Goal: Transaction & Acquisition: Purchase product/service

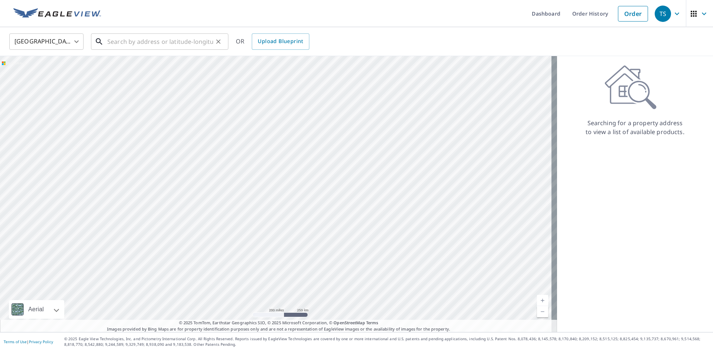
click at [120, 45] on input "text" at bounding box center [160, 41] width 106 height 21
paste input "[STREET_ADDRESS]"
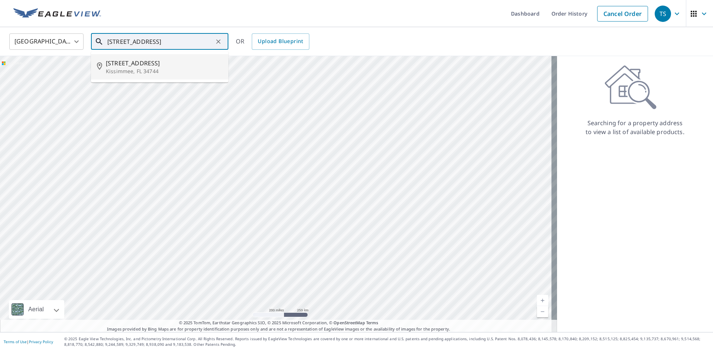
click at [147, 67] on span "[STREET_ADDRESS]" at bounding box center [164, 63] width 117 height 9
type input "[STREET_ADDRESS]"
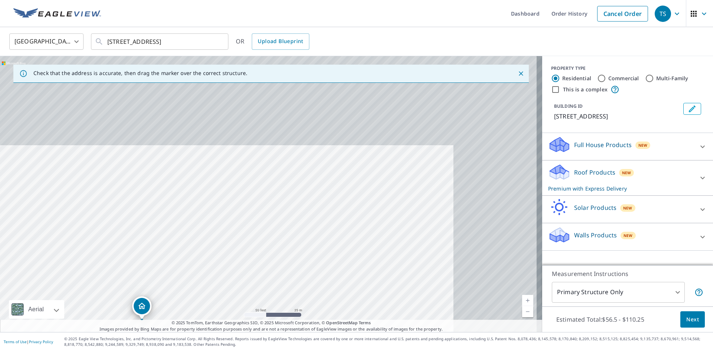
drag, startPoint x: 389, startPoint y: 115, endPoint x: 259, endPoint y: 243, distance: 182.4
click at [259, 243] on div "[STREET_ADDRESS]" at bounding box center [271, 194] width 542 height 276
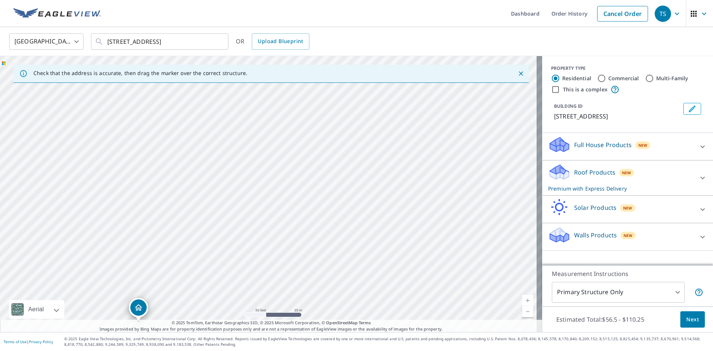
click at [517, 71] on icon "Close" at bounding box center [520, 73] width 7 height 7
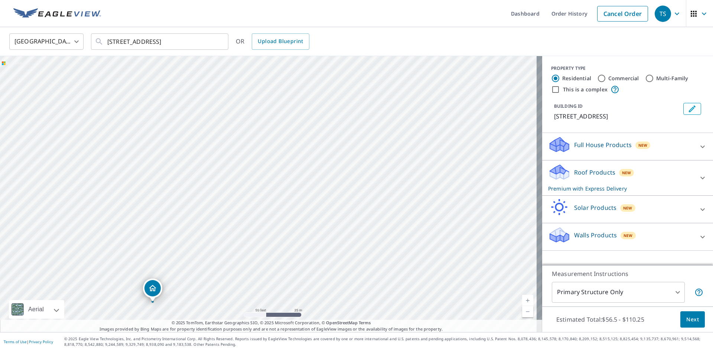
drag, startPoint x: 392, startPoint y: 124, endPoint x: 277, endPoint y: 233, distance: 158.9
click at [277, 233] on div "[STREET_ADDRESS]" at bounding box center [271, 194] width 542 height 276
drag, startPoint x: 408, startPoint y: 105, endPoint x: 402, endPoint y: 135, distance: 31.1
click at [402, 135] on div "[STREET_ADDRESS]" at bounding box center [271, 194] width 542 height 276
click at [662, 183] on div "Roof Products New Premium with Express Delivery" at bounding box center [620, 177] width 145 height 29
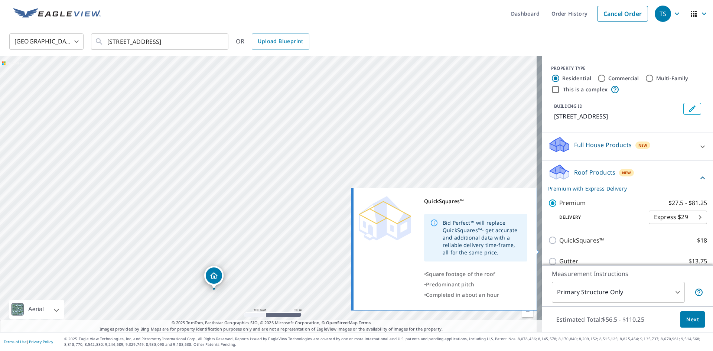
click at [548, 245] on input "QuickSquares™ $18" at bounding box center [553, 240] width 11 height 9
checkbox input "true"
checkbox input "false"
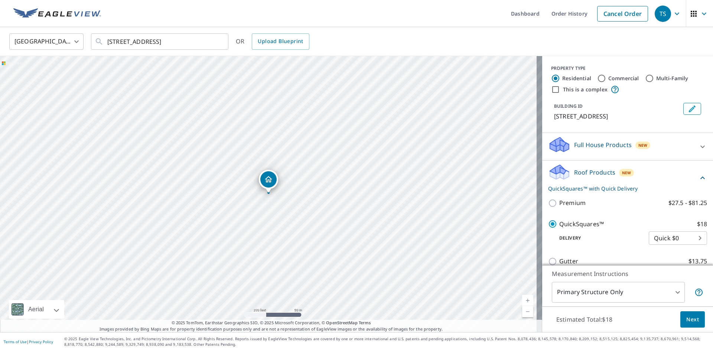
click at [645, 78] on input "Multi-Family" at bounding box center [649, 78] width 9 height 9
radio input "true"
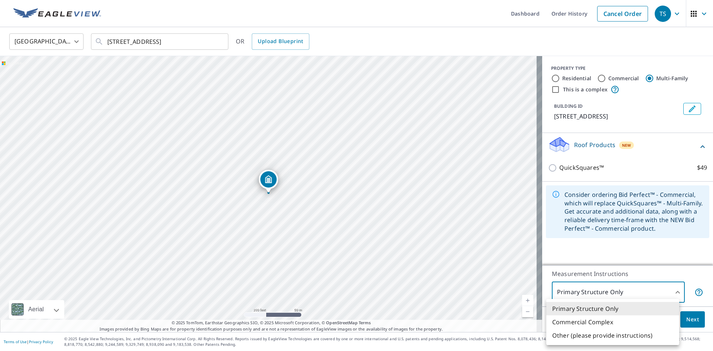
click at [671, 293] on body "TS TS Dashboard Order History Cancel Order TS [GEOGRAPHIC_DATA] [GEOGRAPHIC_DAT…" at bounding box center [356, 175] width 713 height 351
click at [595, 317] on li "Commercial Complex" at bounding box center [612, 321] width 133 height 13
type input "4"
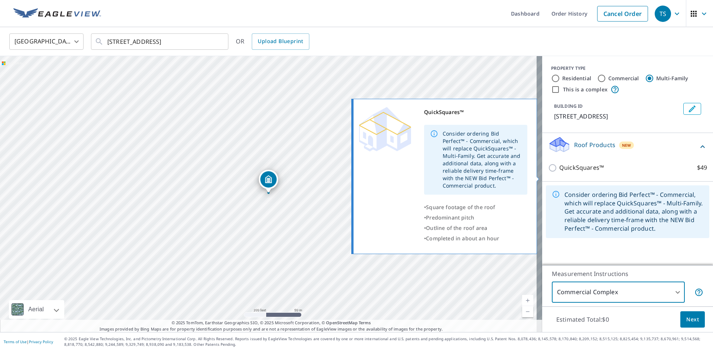
click at [548, 172] on input "QuickSquares™ $49" at bounding box center [553, 167] width 11 height 9
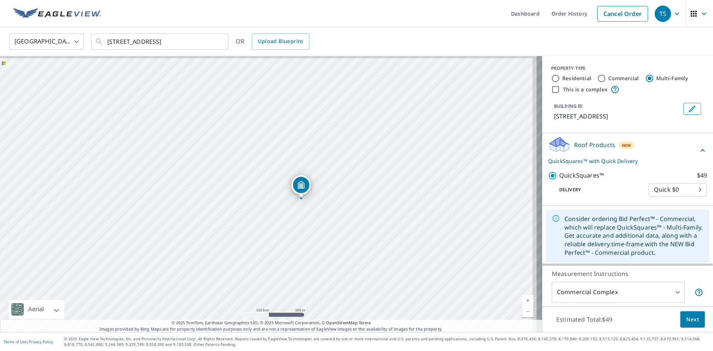
drag, startPoint x: 428, startPoint y: 111, endPoint x: 368, endPoint y: 163, distance: 80.0
click at [370, 164] on div "[STREET_ADDRESS]" at bounding box center [271, 194] width 542 height 276
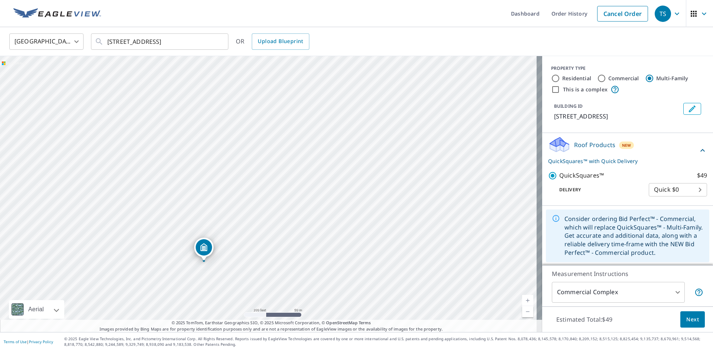
click at [576, 165] on p "QuickSquares™ with Quick Delivery" at bounding box center [623, 161] width 150 height 8
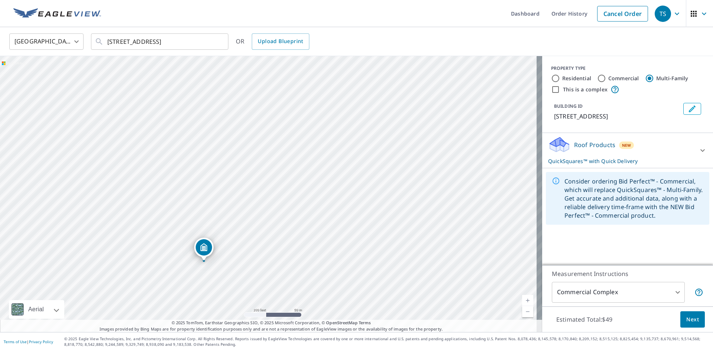
click at [576, 165] on p "QuickSquares™ with Quick Delivery" at bounding box center [620, 161] width 145 height 8
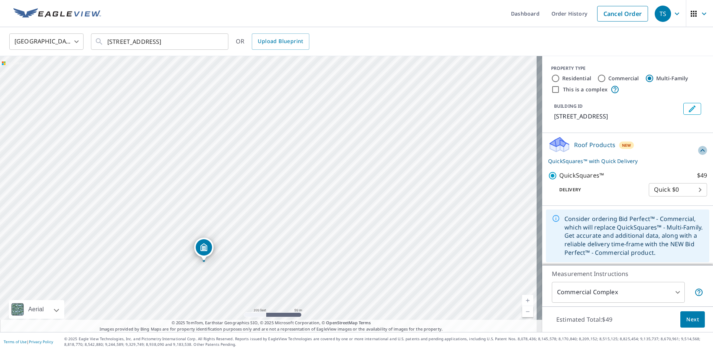
click at [698, 155] on icon at bounding box center [702, 150] width 9 height 9
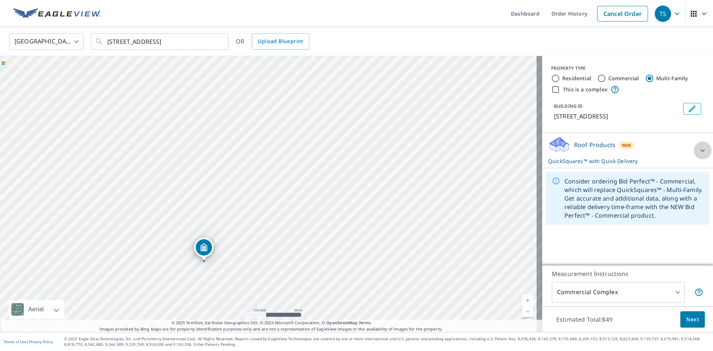
click at [702, 156] on div at bounding box center [702, 150] width 18 height 18
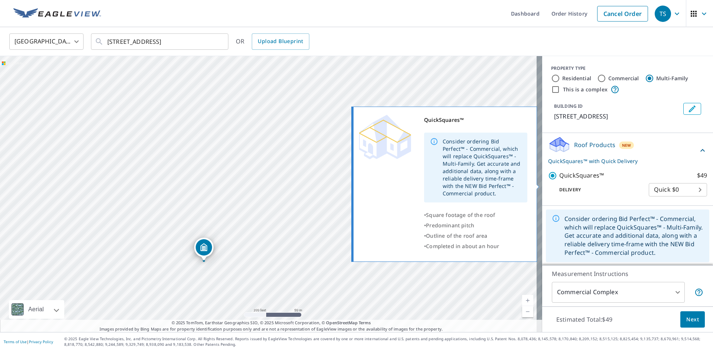
click at [548, 180] on input "QuickSquares™ $49" at bounding box center [553, 175] width 11 height 9
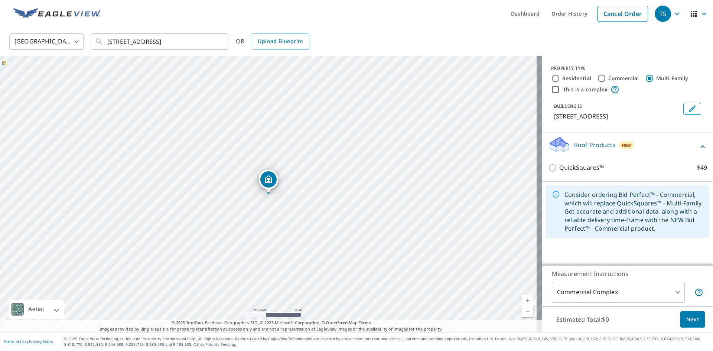
click at [586, 214] on div "Consider ordering Bid Perfect™ - Commercial, which will replace QuickSquares™ -…" at bounding box center [633, 211] width 139 height 48
click at [552, 198] on icon at bounding box center [556, 194] width 8 height 8
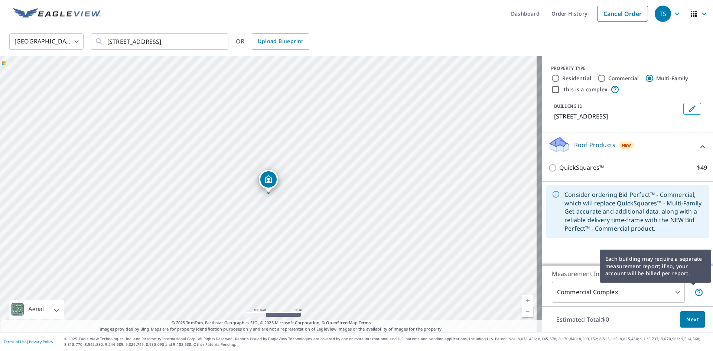
click at [694, 291] on icon at bounding box center [698, 292] width 9 height 9
click at [691, 245] on div "Each building may require a separate measurement report; if so, your account wi…" at bounding box center [654, 265] width 111 height 43
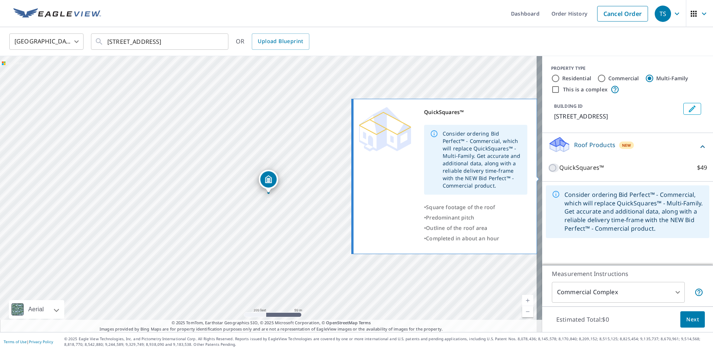
click at [548, 172] on input "QuickSquares™ $49" at bounding box center [553, 167] width 11 height 9
checkbox input "true"
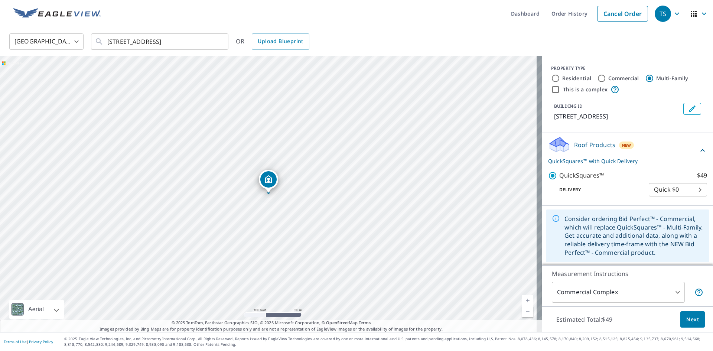
click at [684, 274] on p "Measurement Instructions" at bounding box center [627, 273] width 151 height 9
drag, startPoint x: 384, startPoint y: 119, endPoint x: 338, endPoint y: 215, distance: 106.4
click at [338, 215] on div "[STREET_ADDRESS]" at bounding box center [271, 194] width 542 height 276
drag, startPoint x: 292, startPoint y: 206, endPoint x: 301, endPoint y: 183, distance: 25.2
click at [301, 183] on div "[STREET_ADDRESS]" at bounding box center [271, 194] width 542 height 276
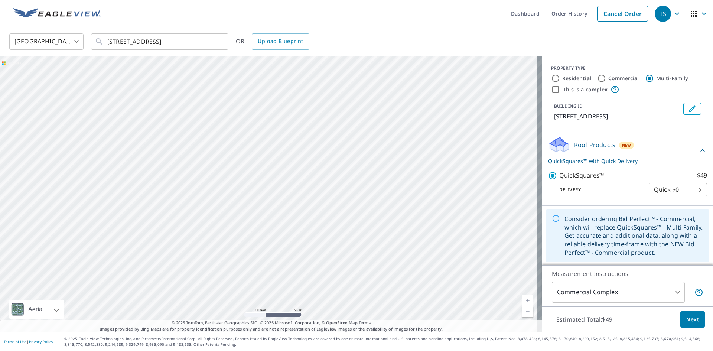
drag, startPoint x: 392, startPoint y: 165, endPoint x: 294, endPoint y: 274, distance: 147.4
click at [294, 274] on div "[STREET_ADDRESS]" at bounding box center [271, 194] width 542 height 276
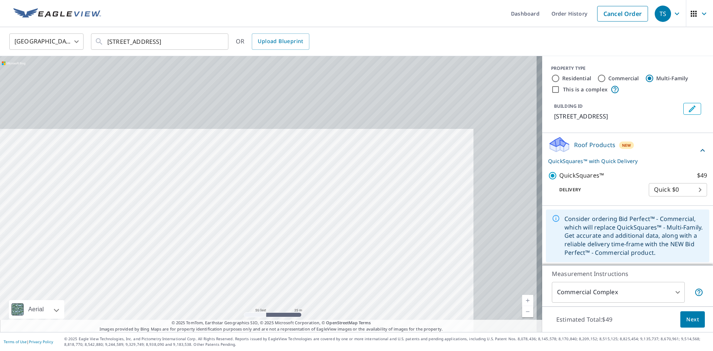
drag, startPoint x: 386, startPoint y: 154, endPoint x: 301, endPoint y: 241, distance: 121.0
click at [301, 243] on div "[STREET_ADDRESS]" at bounding box center [271, 194] width 542 height 276
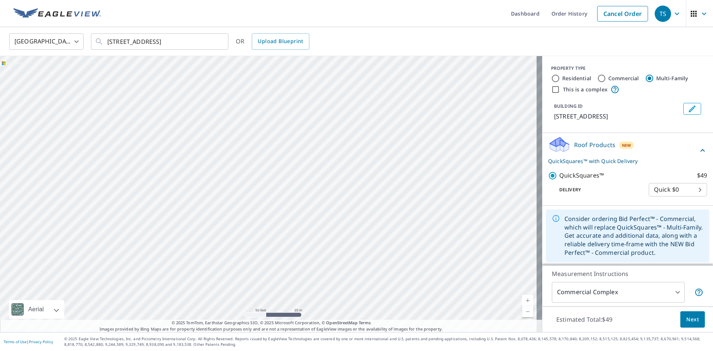
drag, startPoint x: 366, startPoint y: 261, endPoint x: 435, endPoint y: 122, distance: 155.2
click at [435, 124] on div "[STREET_ADDRESS]" at bounding box center [271, 194] width 542 height 276
drag, startPoint x: 355, startPoint y: 225, endPoint x: 406, endPoint y: 148, distance: 93.2
click at [406, 148] on div "[STREET_ADDRESS]" at bounding box center [271, 194] width 542 height 276
drag, startPoint x: 404, startPoint y: 157, endPoint x: 353, endPoint y: 196, distance: 64.4
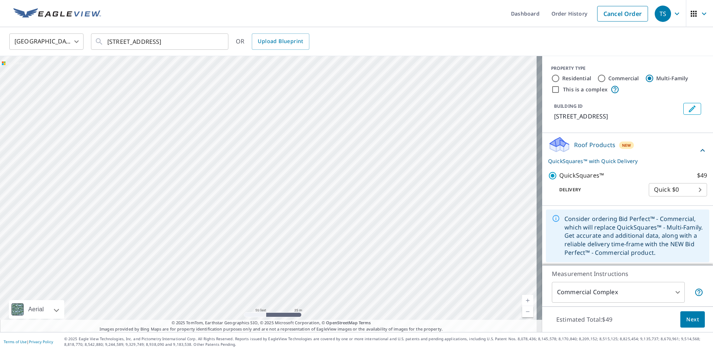
click at [353, 196] on div "[STREET_ADDRESS]" at bounding box center [271, 194] width 542 height 276
click at [686, 315] on span "Next" at bounding box center [692, 319] width 13 height 9
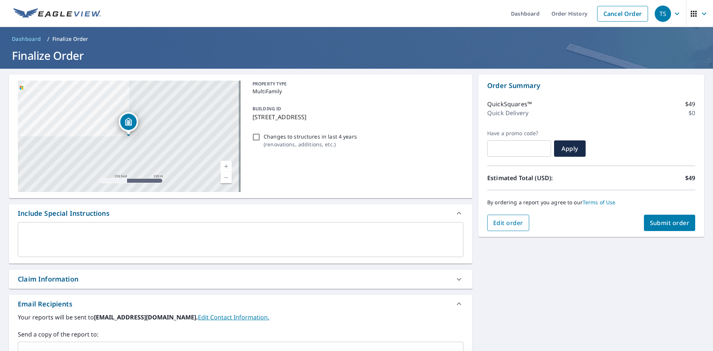
click at [501, 223] on span "Edit order" at bounding box center [508, 223] width 30 height 8
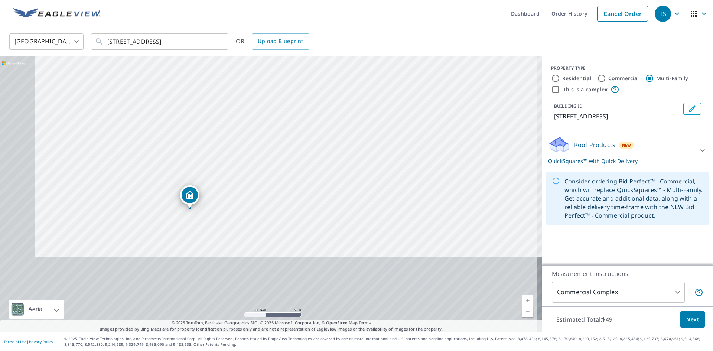
drag, startPoint x: 252, startPoint y: 151, endPoint x: 257, endPoint y: 145, distance: 7.4
click at [257, 145] on div "[STREET_ADDRESS]" at bounding box center [271, 194] width 542 height 276
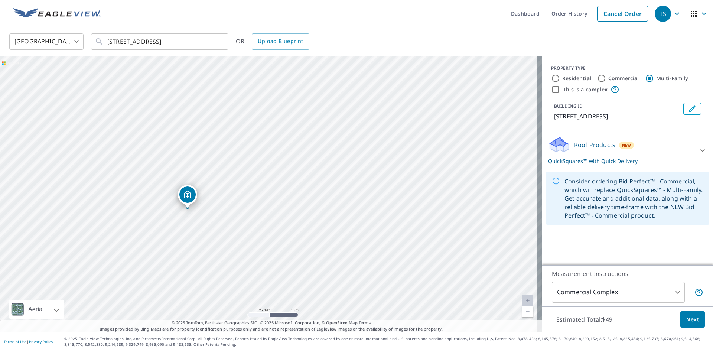
click at [340, 239] on div "[STREET_ADDRESS]" at bounding box center [271, 194] width 542 height 276
click at [698, 155] on icon at bounding box center [702, 150] width 9 height 9
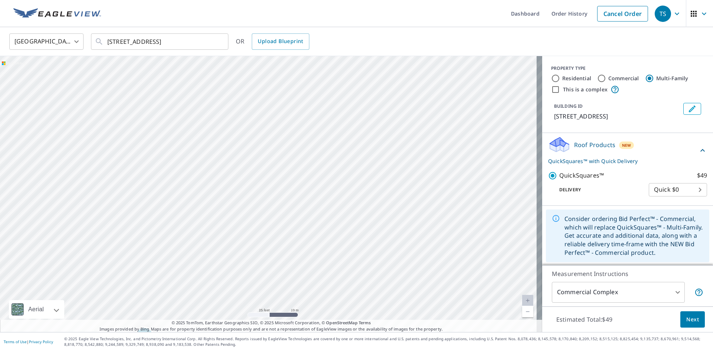
click at [597, 78] on input "Commercial" at bounding box center [601, 78] width 9 height 9
radio input "true"
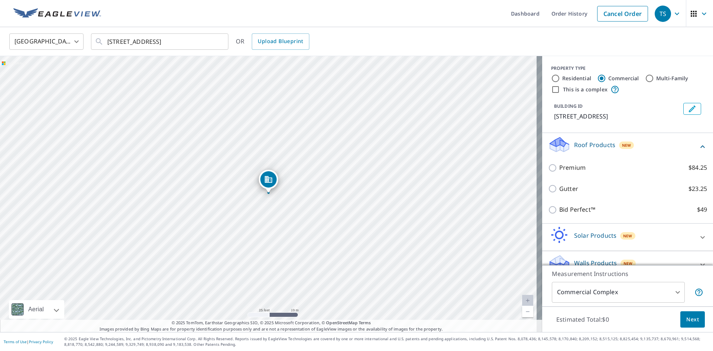
click at [645, 78] on input "Multi-Family" at bounding box center [649, 78] width 9 height 9
radio input "true"
type input "2"
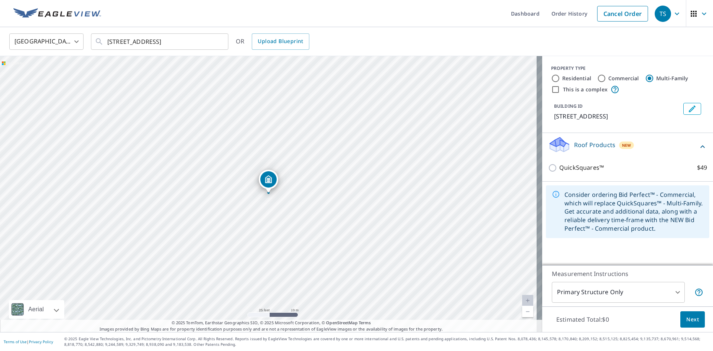
click at [597, 78] on input "Commercial" at bounding box center [601, 78] width 9 height 9
radio input "true"
type input "4"
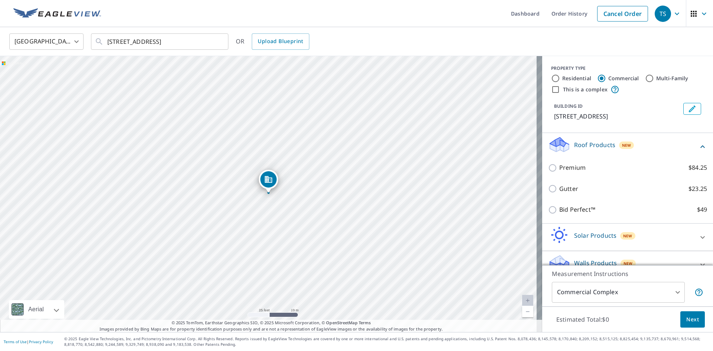
scroll to position [22, 0]
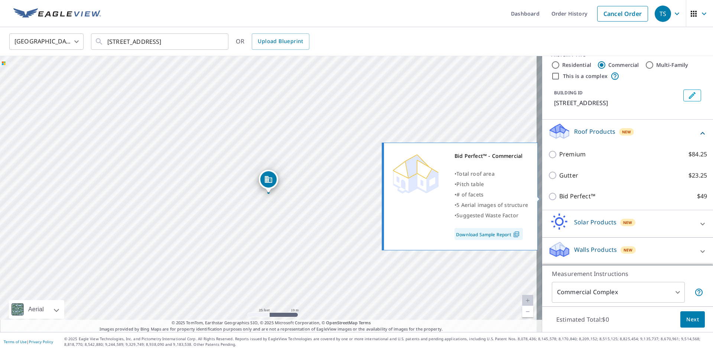
click at [549, 196] on input "Bid Perfect™ $49" at bounding box center [553, 196] width 11 height 9
checkbox input "true"
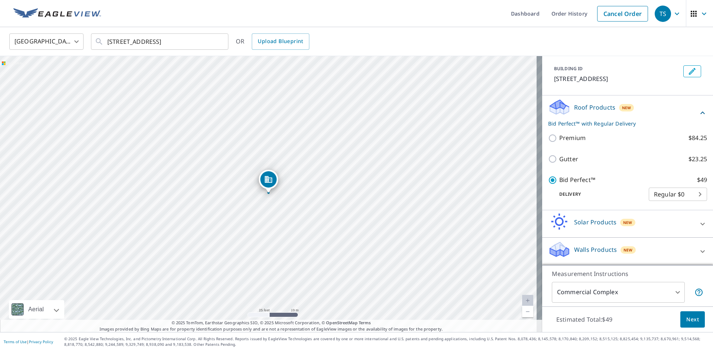
scroll to position [46, 0]
click at [383, 106] on div "[STREET_ADDRESS]" at bounding box center [271, 194] width 542 height 276
click at [699, 15] on icon "button" at bounding box center [703, 13] width 9 height 9
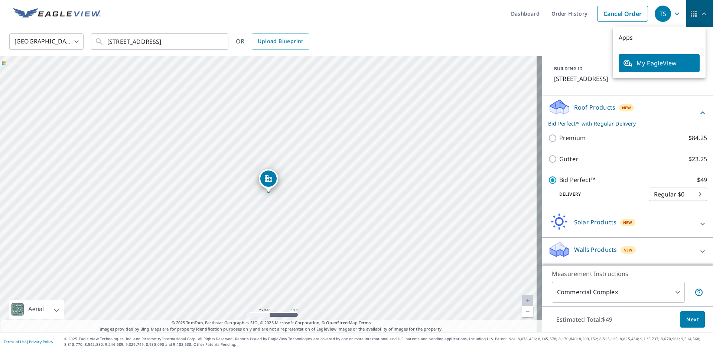
click at [699, 15] on icon "button" at bounding box center [703, 13] width 9 height 9
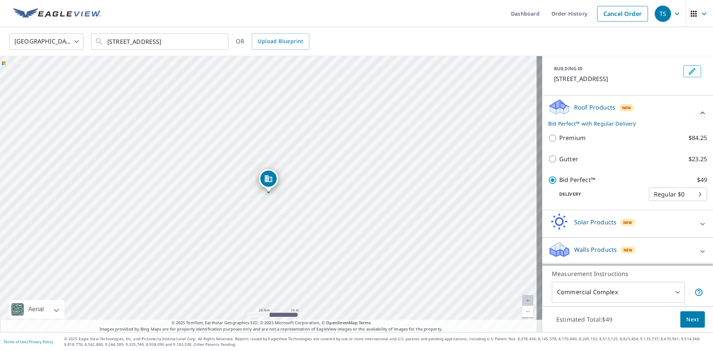
click at [669, 291] on body "TS TS Dashboard Order History Cancel Order TS [GEOGRAPHIC_DATA] [GEOGRAPHIC_DAT…" at bounding box center [356, 175] width 713 height 351
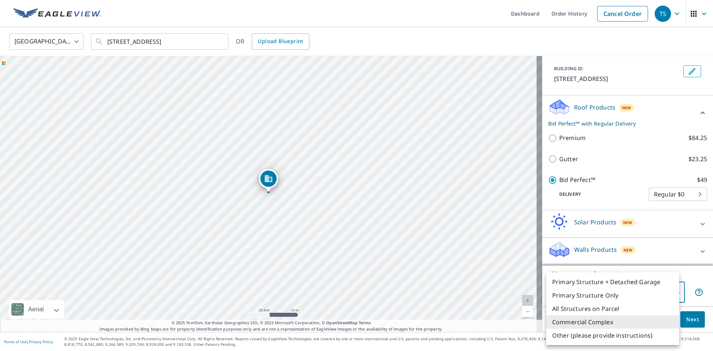
click at [603, 296] on li "Primary Structure Only" at bounding box center [612, 294] width 133 height 13
click at [666, 290] on body "TS TS Dashboard Order History Cancel Order TS [GEOGRAPHIC_DATA] [GEOGRAPHIC_DAT…" at bounding box center [356, 175] width 713 height 351
click at [574, 310] on li "All Structures on Parcel" at bounding box center [612, 308] width 133 height 13
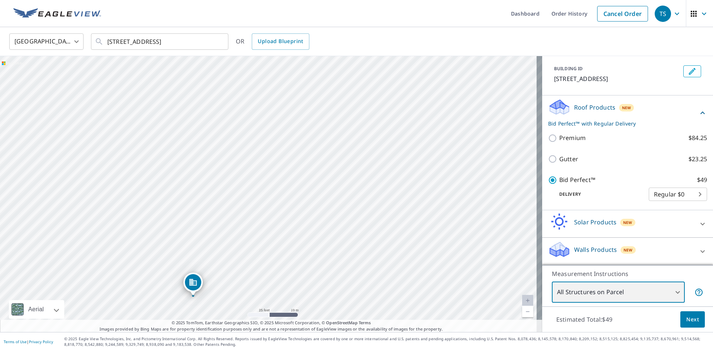
click at [376, 222] on div "[STREET_ADDRESS]" at bounding box center [271, 194] width 542 height 276
click at [611, 295] on body "TS TS Dashboard Order History Cancel Order TS [GEOGRAPHIC_DATA] [GEOGRAPHIC_DAT…" at bounding box center [356, 175] width 713 height 351
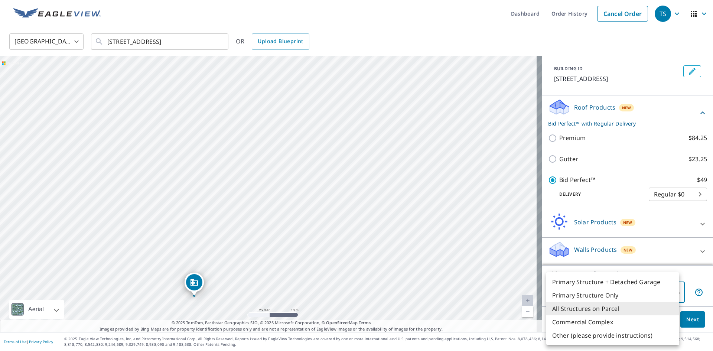
click at [619, 338] on li "Other (please provide instructions)" at bounding box center [612, 334] width 133 height 13
type input "5"
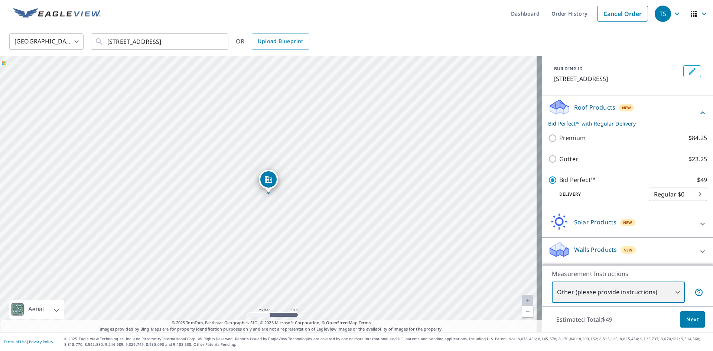
click at [368, 116] on div "[STREET_ADDRESS]" at bounding box center [271, 194] width 542 height 276
drag, startPoint x: 379, startPoint y: 100, endPoint x: 548, endPoint y: 138, distance: 173.2
click at [548, 138] on input "Premium $84.25" at bounding box center [553, 138] width 11 height 9
checkbox input "true"
checkbox input "false"
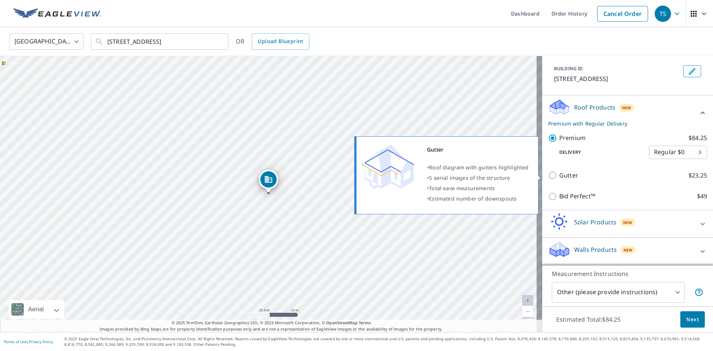
click at [548, 175] on input "Gutter $23.25" at bounding box center [553, 175] width 11 height 9
checkbox input "true"
type input "2"
checkbox input "false"
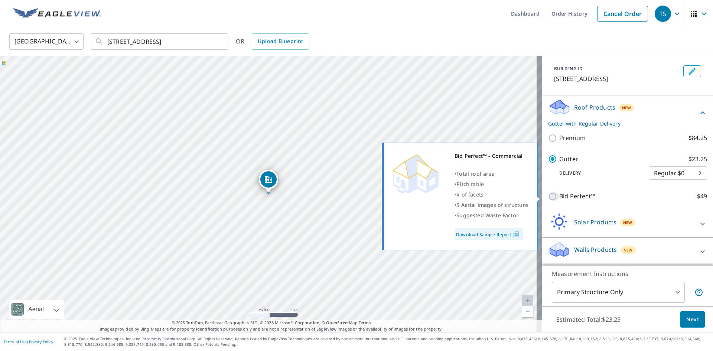
click at [548, 196] on input "Bid Perfect™ $49" at bounding box center [553, 196] width 11 height 9
checkbox input "true"
checkbox input "false"
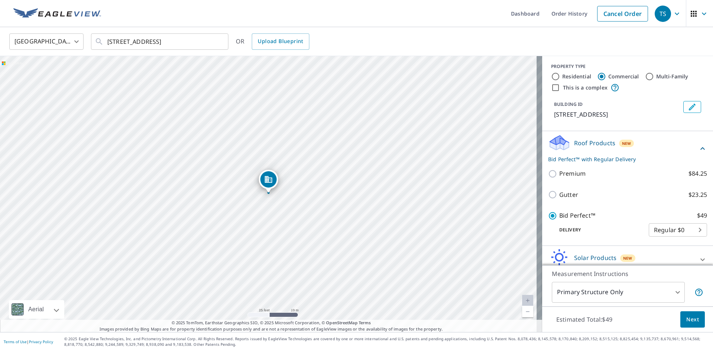
scroll to position [0, 0]
click at [551, 90] on input "This is a complex" at bounding box center [555, 89] width 9 height 9
checkbox input "true"
type input "4"
checkbox input "false"
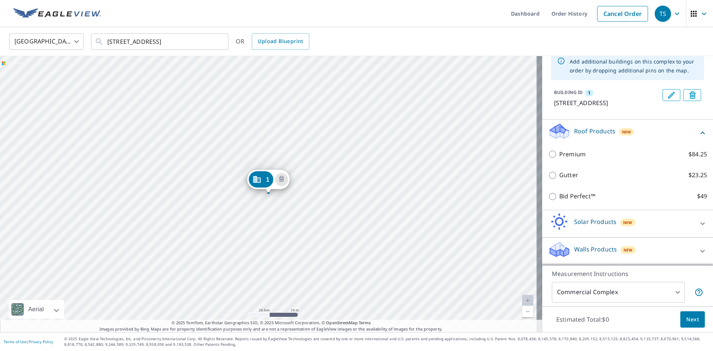
scroll to position [57, 0]
click at [401, 88] on div "1 [STREET_ADDRESS]" at bounding box center [271, 194] width 542 height 276
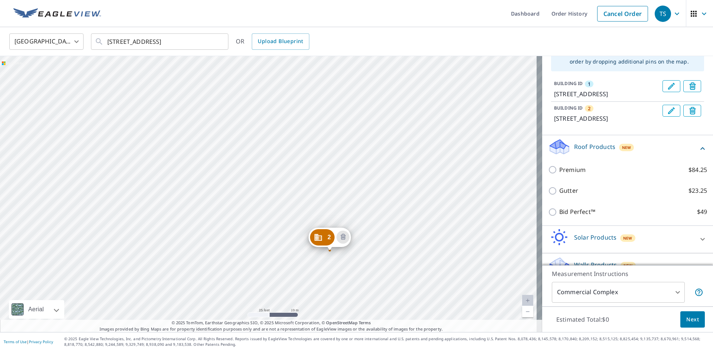
drag, startPoint x: 493, startPoint y: 76, endPoint x: 421, endPoint y: 240, distance: 178.2
click at [421, 240] on div "2 [STREET_ADDRESS] 1 [STREET_ADDRESS]" at bounding box center [271, 194] width 542 height 276
click at [375, 133] on div "2 [STREET_ADDRESS] 1 [STREET_ADDRESS]" at bounding box center [271, 194] width 542 height 276
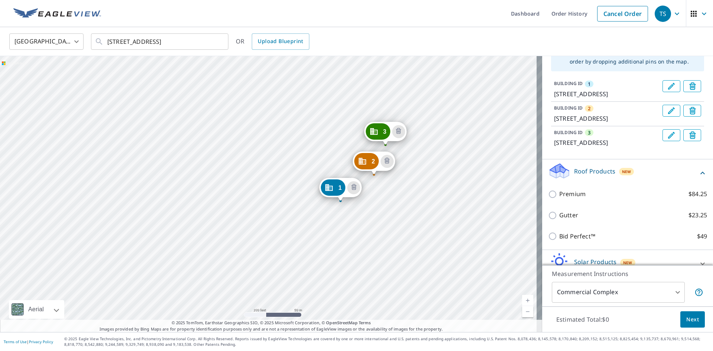
drag, startPoint x: 461, startPoint y: 98, endPoint x: 421, endPoint y: 151, distance: 66.4
click at [421, 151] on div "2 [STREET_ADDRESS] 3 [STREET_ADDRESS] 1 [STREET_ADDRESS]" at bounding box center [271, 194] width 542 height 276
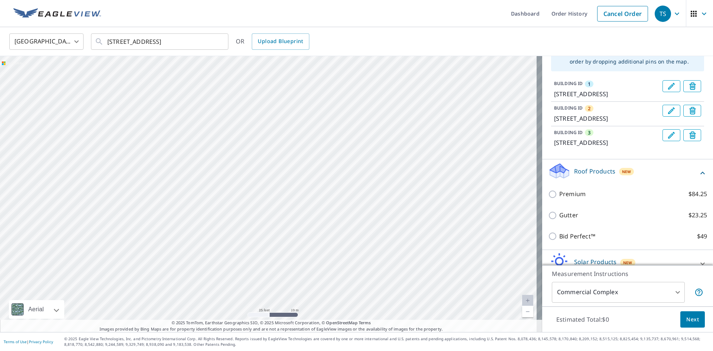
drag, startPoint x: 490, startPoint y: 84, endPoint x: 407, endPoint y: 189, distance: 133.7
click at [407, 189] on div "2 [STREET_ADDRESS] 3 [STREET_ADDRESS] 1 [STREET_ADDRESS]" at bounding box center [271, 194] width 542 height 276
drag, startPoint x: 506, startPoint y: 79, endPoint x: 159, endPoint y: 304, distance: 413.1
click at [159, 304] on div "2 [STREET_ADDRESS] 3 [STREET_ADDRESS] 1 [STREET_ADDRESS]" at bounding box center [271, 194] width 542 height 276
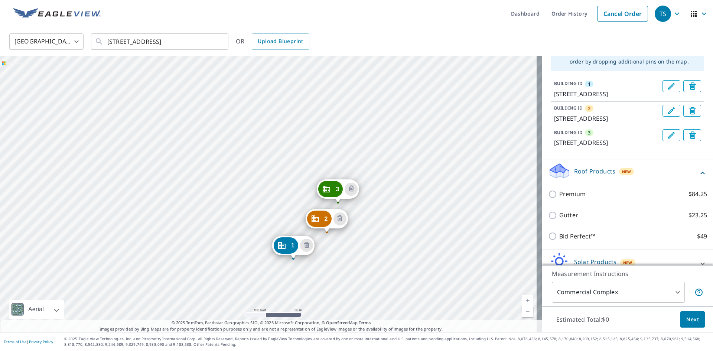
drag, startPoint x: 249, startPoint y: 232, endPoint x: 409, endPoint y: 153, distance: 179.1
click at [409, 153] on div "2 [STREET_ADDRESS] 3 [STREET_ADDRESS] 1 [STREET_ADDRESS]" at bounding box center [271, 194] width 542 height 276
click at [668, 84] on icon "Edit building 1" at bounding box center [671, 86] width 7 height 7
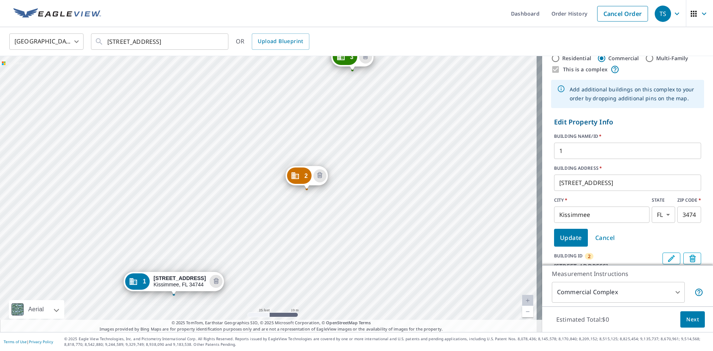
scroll to position [20, 0]
drag, startPoint x: 566, startPoint y: 151, endPoint x: 546, endPoint y: 151, distance: 20.4
click at [551, 151] on form "Edit Property Info BUILDING NAME/ID   * 1 ​ BUILDING ADDRESS   * [STREET_ADDRES…" at bounding box center [627, 181] width 153 height 135
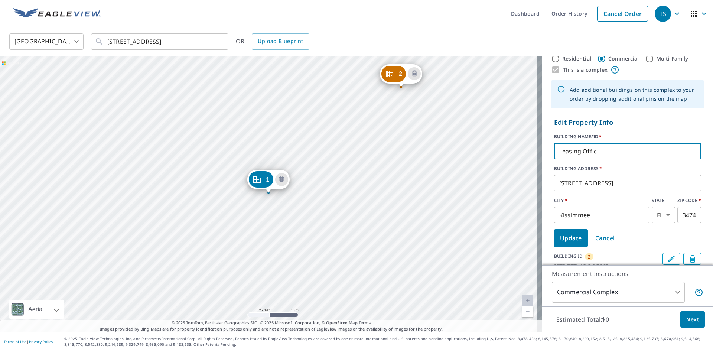
type input "Leasing Office"
click at [560, 235] on span "Update" at bounding box center [571, 238] width 22 height 10
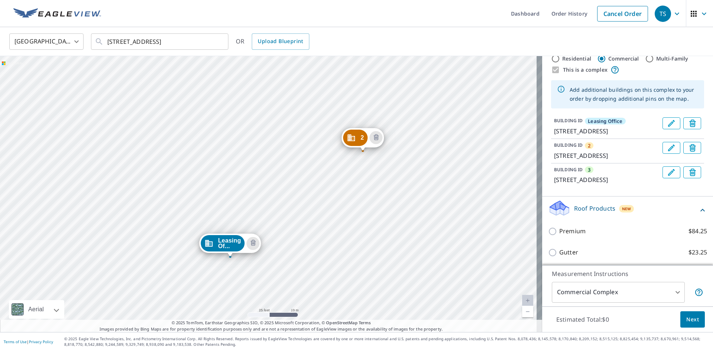
drag, startPoint x: 488, startPoint y: 91, endPoint x: 450, endPoint y: 155, distance: 74.4
click at [450, 155] on div "2 [STREET_ADDRESS] 3 [STREET_ADDRESS] Leasing Of... [STREET_ADDRESS]" at bounding box center [271, 194] width 542 height 276
click at [667, 152] on icon "Edit building 2" at bounding box center [671, 147] width 9 height 9
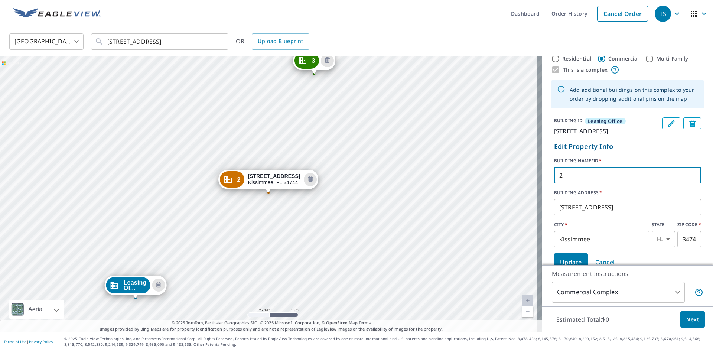
drag, startPoint x: 563, startPoint y: 185, endPoint x: 547, endPoint y: 189, distance: 16.7
click at [551, 189] on form "Edit Property Info BUILDING NAME/ID   * 2 ​ BUILDING ADDRESS   * [STREET_ADDRES…" at bounding box center [627, 205] width 153 height 135
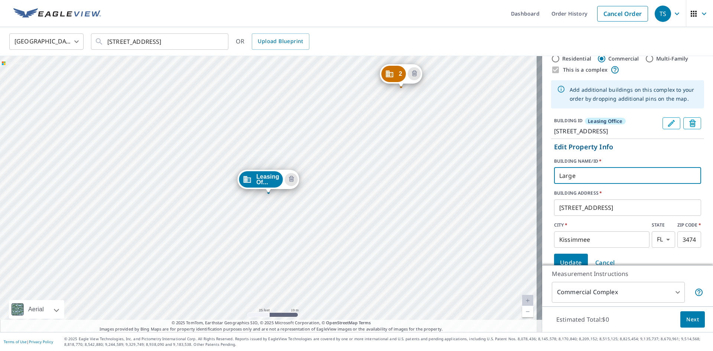
type input "Large"
click at [577, 262] on button "Update" at bounding box center [571, 263] width 34 height 18
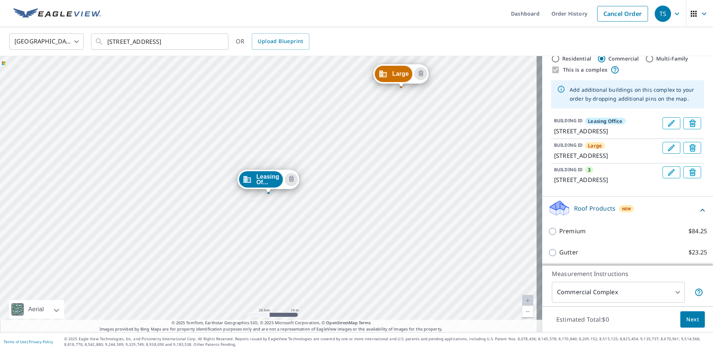
click at [662, 178] on button "Edit building 3" at bounding box center [671, 172] width 18 height 12
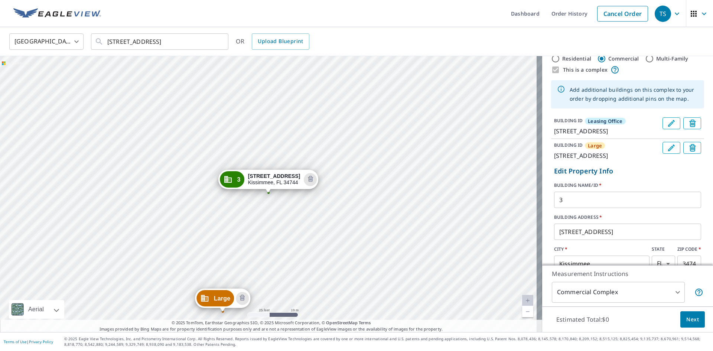
click at [667, 152] on icon "Edit building Large" at bounding box center [671, 147] width 9 height 9
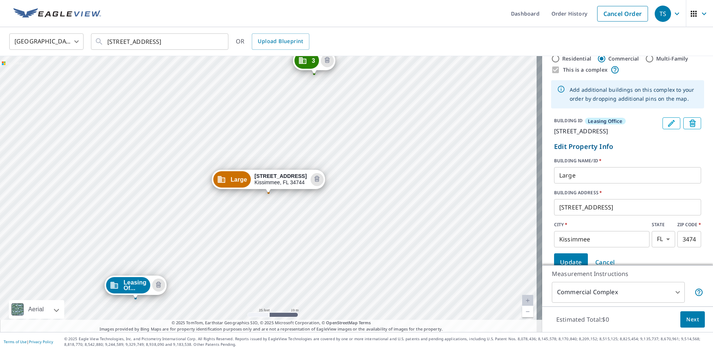
click at [667, 122] on icon "Edit building Leasing Office" at bounding box center [671, 123] width 9 height 9
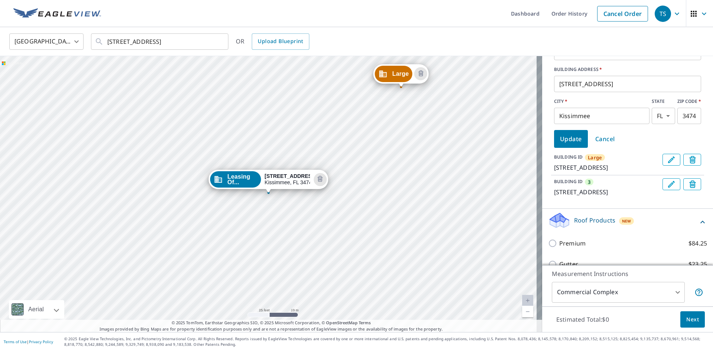
scroll to position [180, 0]
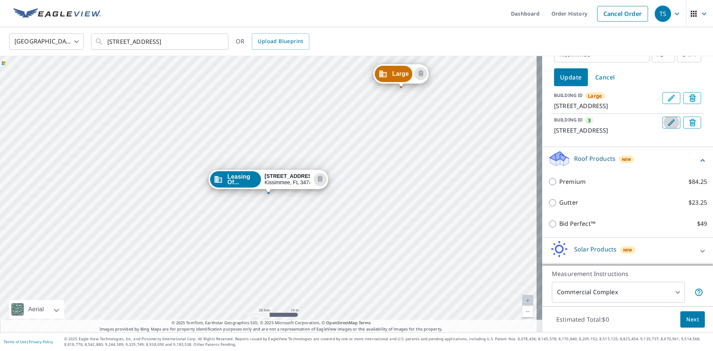
click at [667, 127] on icon "Edit building 3" at bounding box center [671, 122] width 9 height 9
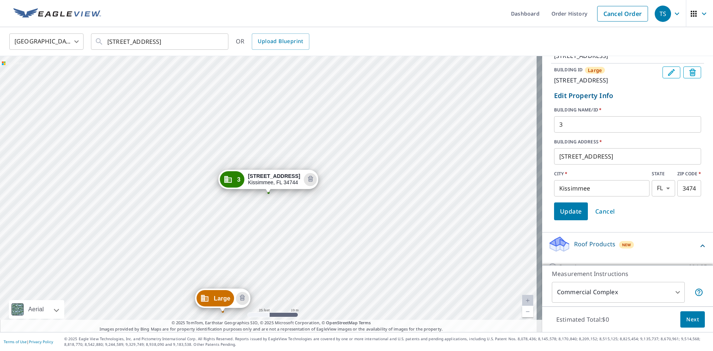
scroll to position [77, 0]
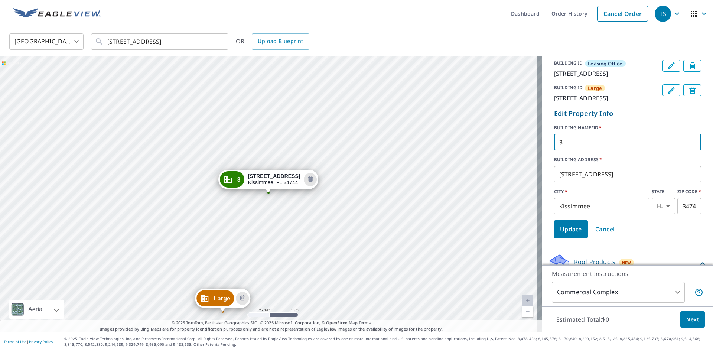
drag, startPoint x: 574, startPoint y: 158, endPoint x: 551, endPoint y: 158, distance: 22.6
click at [554, 153] on input "3" at bounding box center [627, 142] width 147 height 21
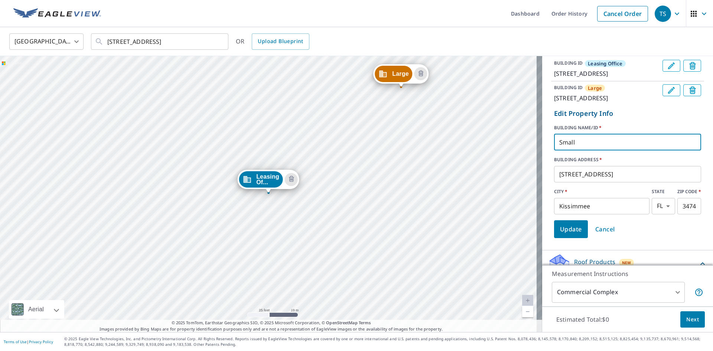
type input "Small"
click at [568, 234] on span "Update" at bounding box center [571, 229] width 22 height 10
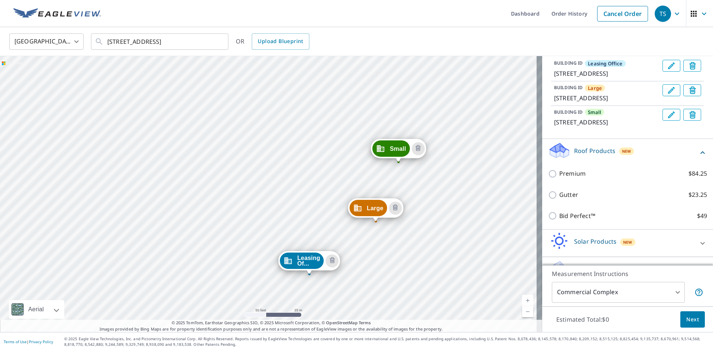
drag, startPoint x: 457, startPoint y: 129, endPoint x: 403, endPoint y: 230, distance: 114.4
click at [403, 230] on div "Large [STREET_ADDRESS] Small [STREET_ADDRESS] Leasing Of... [STREET_ADDRESS]" at bounding box center [271, 194] width 542 height 276
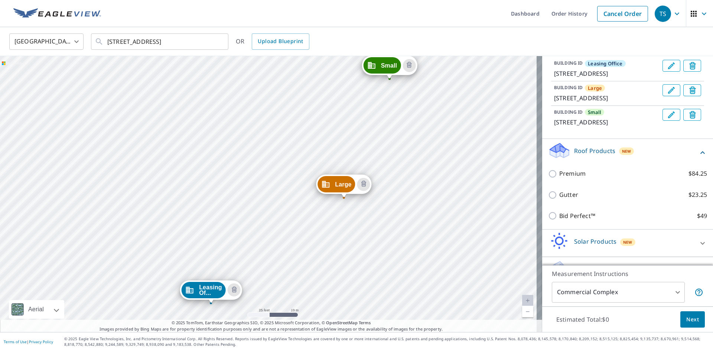
click at [667, 95] on icon "Edit building Large" at bounding box center [671, 90] width 9 height 9
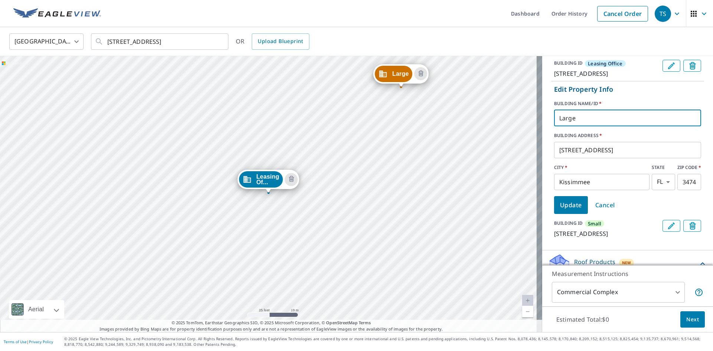
click at [598, 128] on input "Large" at bounding box center [627, 118] width 147 height 21
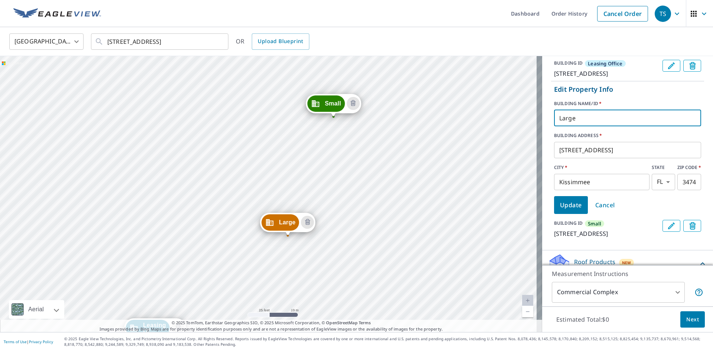
drag, startPoint x: 472, startPoint y: 85, endPoint x: 360, endPoint y: 225, distance: 178.5
click at [360, 225] on div "Large [STREET_ADDRESS] Small [STREET_ADDRESS] Leasing Of... [STREET_ADDRESS]" at bounding box center [271, 194] width 542 height 276
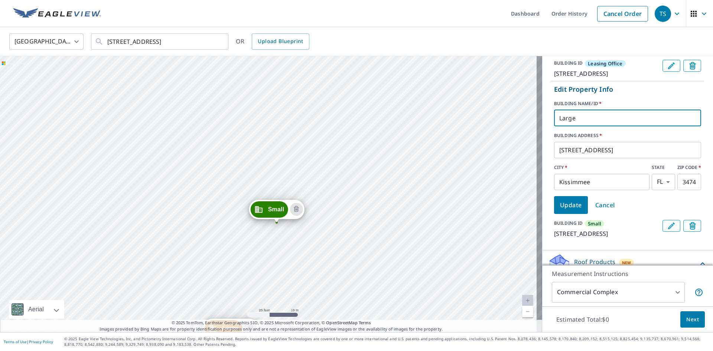
drag, startPoint x: 383, startPoint y: 135, endPoint x: 326, endPoint y: 242, distance: 121.2
click at [326, 242] on div "Large [STREET_ADDRESS] Small [STREET_ADDRESS] Leasing Of... [STREET_ADDRESS]" at bounding box center [271, 194] width 542 height 276
drag, startPoint x: 450, startPoint y: 121, endPoint x: 333, endPoint y: 257, distance: 179.5
click at [337, 259] on div "Large [STREET_ADDRESS] Small [STREET_ADDRESS] Leasing Of... [STREET_ADDRESS]" at bounding box center [271, 194] width 542 height 276
drag, startPoint x: 490, startPoint y: 112, endPoint x: 294, endPoint y: 270, distance: 251.8
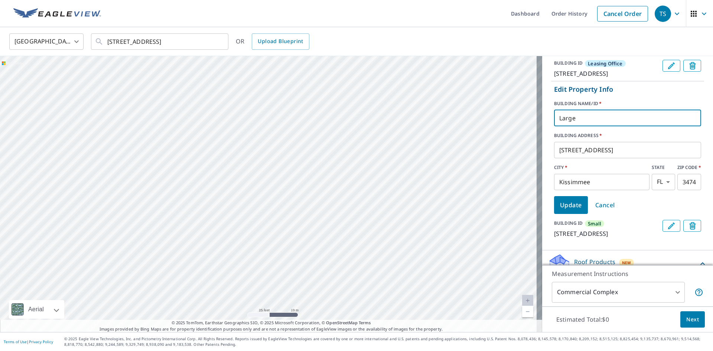
click at [294, 270] on div "Large [STREET_ADDRESS] Small [STREET_ADDRESS] Leasing Of... [STREET_ADDRESS]" at bounding box center [271, 194] width 542 height 276
drag, startPoint x: 402, startPoint y: 189, endPoint x: 327, endPoint y: 265, distance: 106.8
click at [328, 272] on div "Large [STREET_ADDRESS] Small [STREET_ADDRESS] Leasing Of... [STREET_ADDRESS]" at bounding box center [271, 194] width 542 height 276
drag, startPoint x: 481, startPoint y: 148, endPoint x: 335, endPoint y: 235, distance: 169.8
click at [335, 235] on div "Large [STREET_ADDRESS] Small [STREET_ADDRESS] Leasing Of... [STREET_ADDRESS]" at bounding box center [271, 194] width 542 height 276
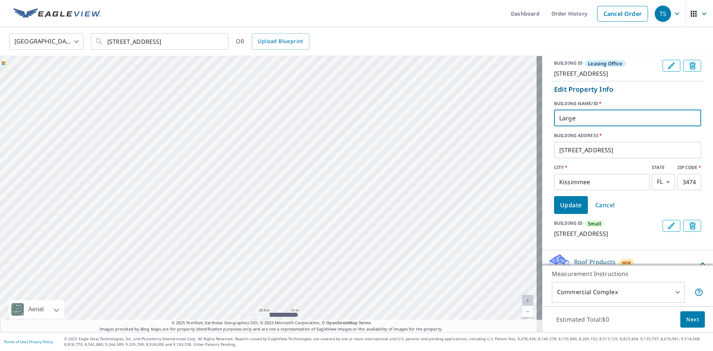
type input "Large 7"
click at [570, 210] on span "Update" at bounding box center [571, 205] width 22 height 10
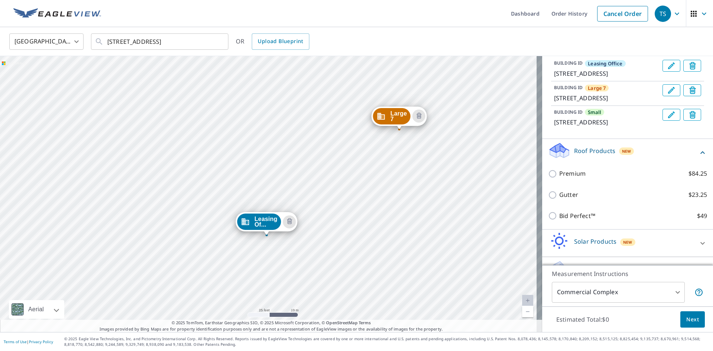
drag, startPoint x: 435, startPoint y: 95, endPoint x: 434, endPoint y: 152, distance: 56.8
click at [434, 152] on div "Large 7 [STREET_ADDRESS] Small [STREET_ADDRESS] Leasing Of... [STREET_ADDRESS]" at bounding box center [271, 194] width 542 height 276
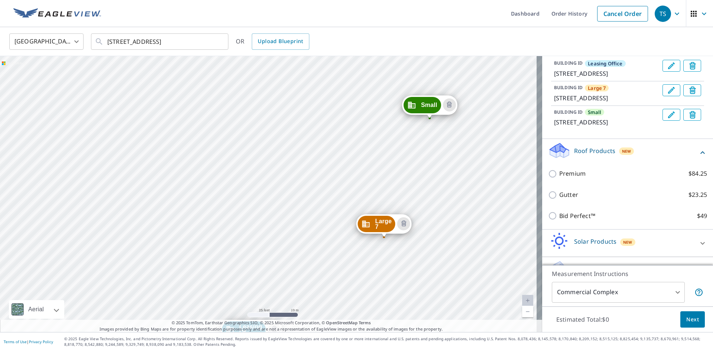
drag, startPoint x: 483, startPoint y: 105, endPoint x: 467, endPoint y: 198, distance: 94.5
click at [467, 198] on div "Large 7 [STREET_ADDRESS] Small [STREET_ADDRESS] Leasing Of... [STREET_ADDRESS]" at bounding box center [271, 194] width 542 height 276
click at [509, 140] on div "Large 7 [STREET_ADDRESS] Small [STREET_ADDRESS] Leasing Of... [STREET_ADDRESS]" at bounding box center [271, 194] width 542 height 276
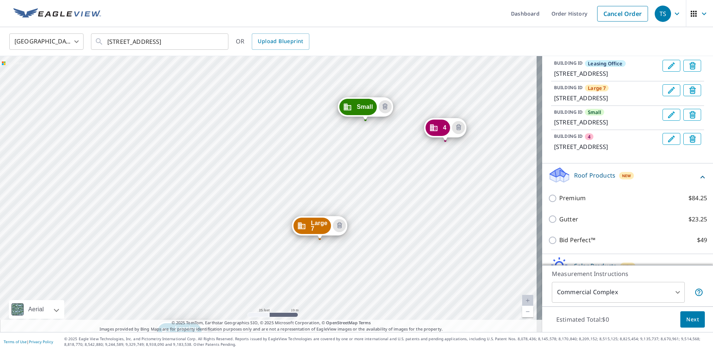
drag, startPoint x: 474, startPoint y: 95, endPoint x: 392, endPoint y: 247, distance: 172.2
click at [392, 247] on div "Large 7 [STREET_ADDRESS] Small [STREET_ADDRESS] 4 [STREET_ADDRESS] Leasing Of..…" at bounding box center [271, 194] width 542 height 276
click at [667, 143] on icon "Edit building 4" at bounding box center [671, 138] width 9 height 9
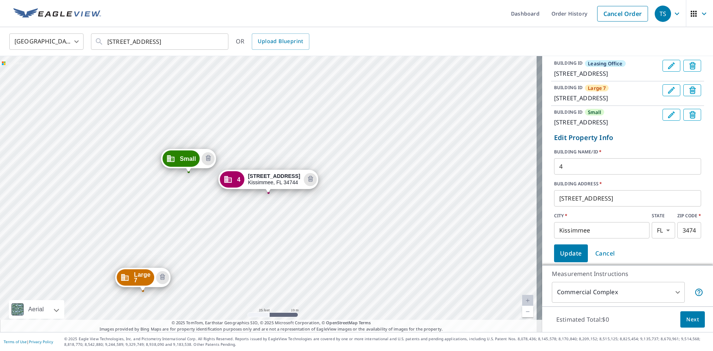
click at [555, 177] on input "4" at bounding box center [627, 166] width 147 height 21
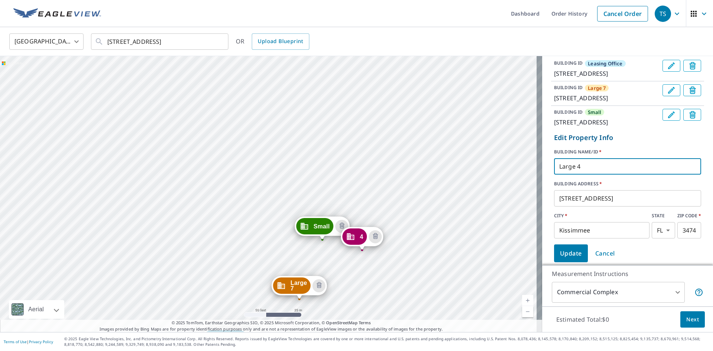
drag, startPoint x: 469, startPoint y: 102, endPoint x: 287, endPoint y: 321, distance: 284.4
click at [291, 322] on div "Large 7 [STREET_ADDRESS] Small [STREET_ADDRESS] 4 [STREET_ADDRESS] Leasing Of..…" at bounding box center [271, 194] width 542 height 276
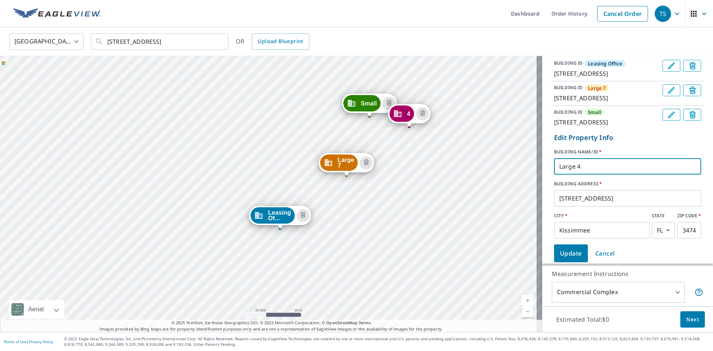
click at [392, 176] on div "Large 7 [STREET_ADDRESS] Small [STREET_ADDRESS] 4 [STREET_ADDRESS] Leasing Of..…" at bounding box center [271, 194] width 542 height 276
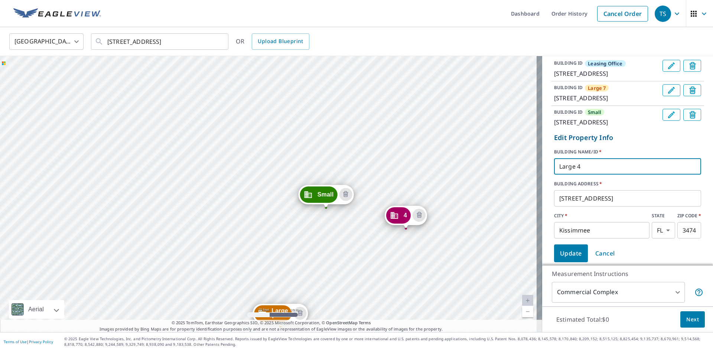
drag, startPoint x: 450, startPoint y: 112, endPoint x: 448, endPoint y: 218, distance: 106.2
click at [448, 218] on div "Large 7 [STREET_ADDRESS] Small [STREET_ADDRESS] 4 [STREET_ADDRESS] Leasing Of..…" at bounding box center [271, 194] width 542 height 276
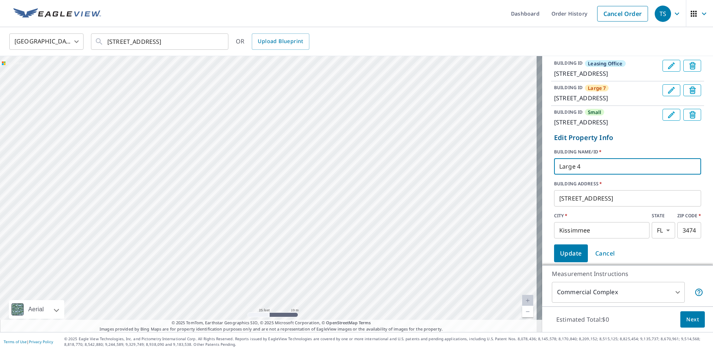
drag, startPoint x: 493, startPoint y: 74, endPoint x: 248, endPoint y: 267, distance: 312.1
click at [248, 267] on div "Large 7 [STREET_ADDRESS] Small [STREET_ADDRESS] 4 [STREET_ADDRESS] Leasing Of..…" at bounding box center [271, 194] width 542 height 276
drag, startPoint x: 450, startPoint y: 113, endPoint x: 167, endPoint y: 349, distance: 368.7
click at [167, 349] on div "Dashboard Order History Cancel Order TS [GEOGRAPHIC_DATA] [GEOGRAPHIC_DATA] ​ […" at bounding box center [356, 175] width 713 height 351
type input "Large 4"
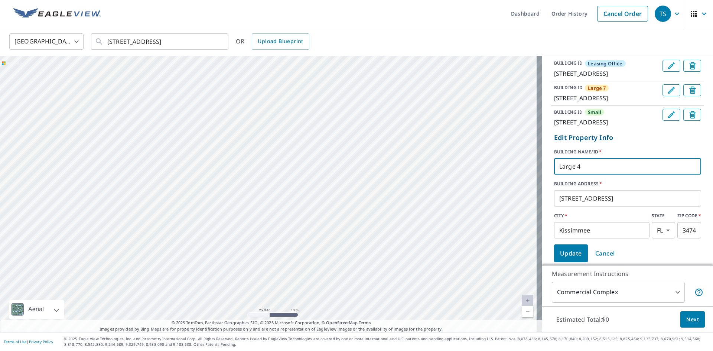
click at [167, 349] on footer "Terms of Use | Privacy Policy © 2025 Eagle View Technologies, Inc. and Pictomet…" at bounding box center [356, 341] width 713 height 19
click at [381, 159] on div "Large 7 [STREET_ADDRESS] Small [STREET_ADDRESS] 4 [STREET_ADDRESS] Leasing Of..…" at bounding box center [271, 194] width 542 height 276
drag, startPoint x: 481, startPoint y: 84, endPoint x: 227, endPoint y: 291, distance: 327.6
click at [227, 291] on div "Large 7 [STREET_ADDRESS] Small [STREET_ADDRESS] 4 [STREET_ADDRESS] Leasing Of..…" at bounding box center [271, 194] width 542 height 276
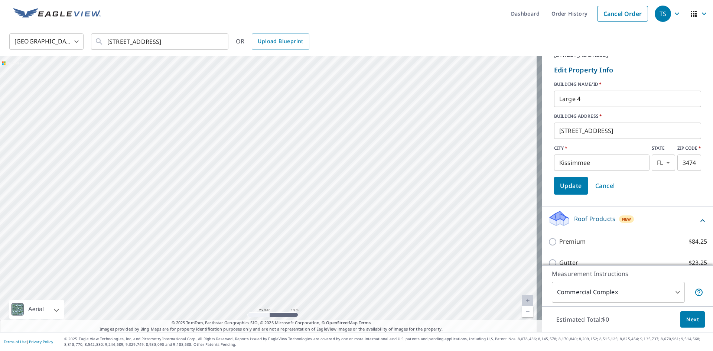
scroll to position [151, 0]
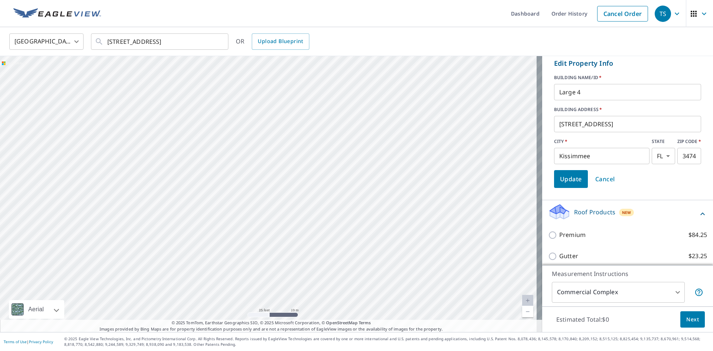
click at [571, 184] on span "Update" at bounding box center [571, 179] width 22 height 10
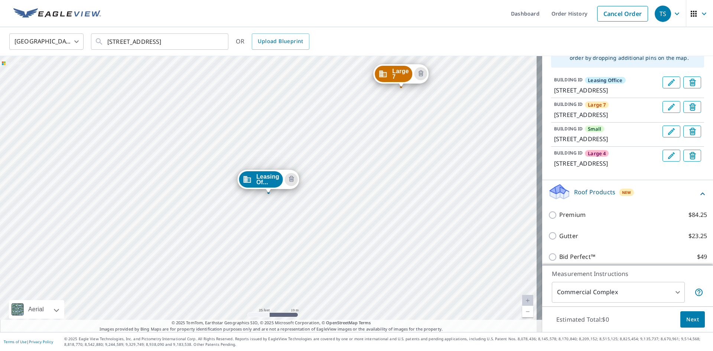
scroll to position [40, 0]
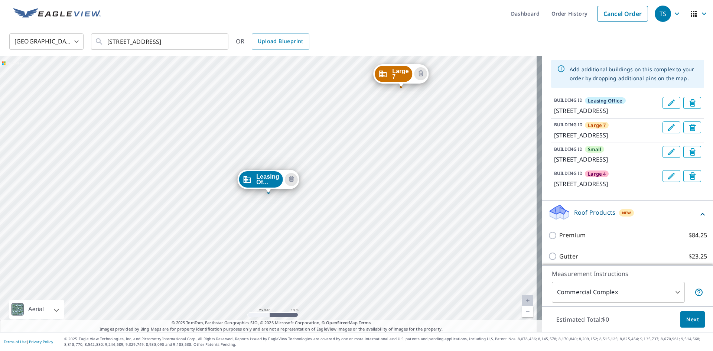
click at [667, 156] on icon "Edit building Small" at bounding box center [671, 151] width 9 height 9
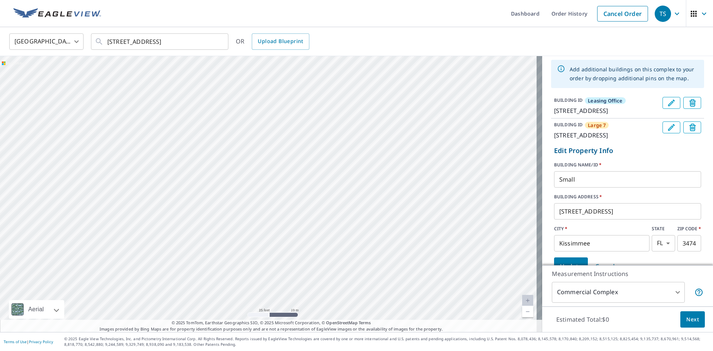
drag, startPoint x: 464, startPoint y: 78, endPoint x: 190, endPoint y: 280, distance: 340.0
click at [190, 280] on div "Leasing Of... [STREET_ADDRESS] Large 7 [STREET_ADDRESS] Large 4 [STREET_ADDRESS…" at bounding box center [271, 194] width 542 height 276
click at [574, 190] on input "Small" at bounding box center [627, 179] width 147 height 21
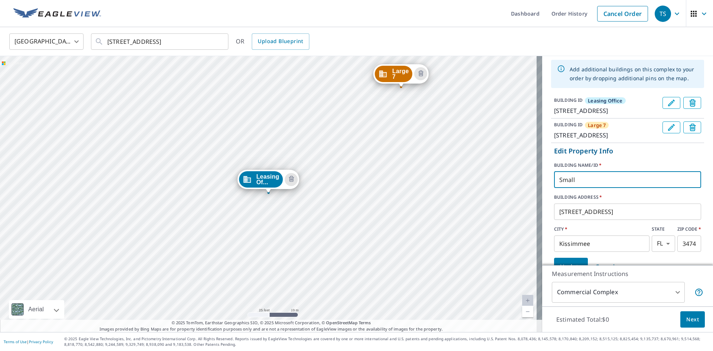
type input "Small 4"
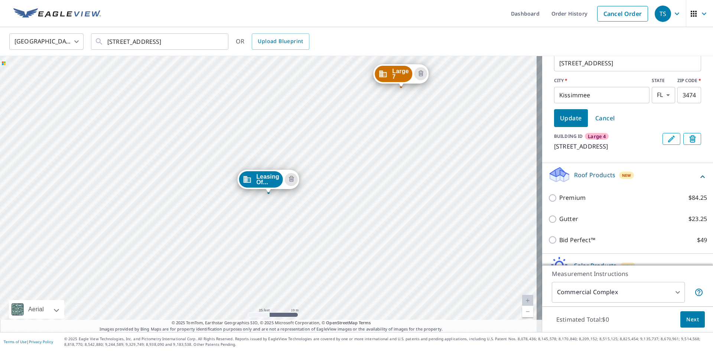
click at [561, 123] on span "Update" at bounding box center [571, 118] width 22 height 10
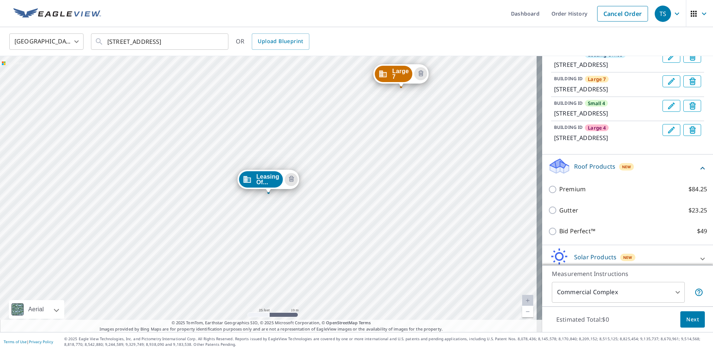
scroll to position [0, 0]
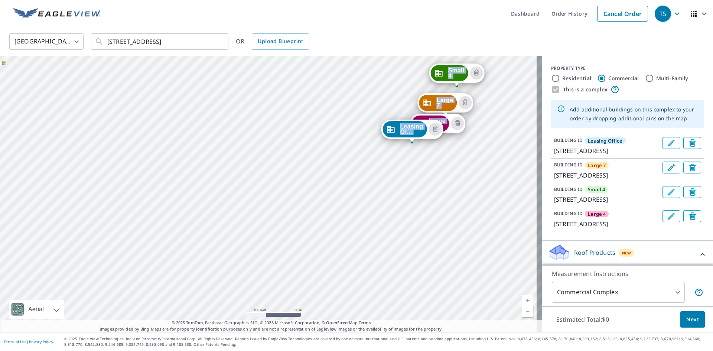
drag, startPoint x: 476, startPoint y: 97, endPoint x: 465, endPoint y: 110, distance: 17.4
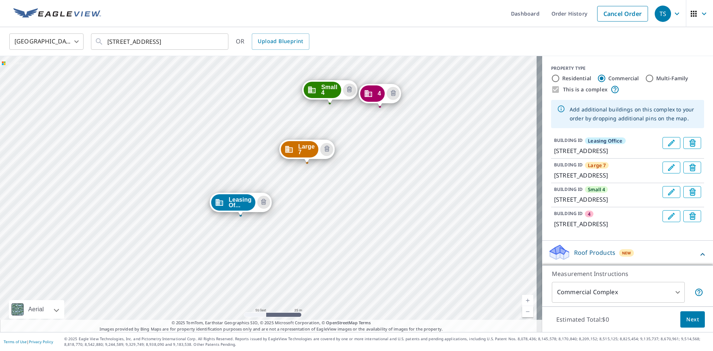
drag, startPoint x: 274, startPoint y: 203, endPoint x: 386, endPoint y: 89, distance: 159.6
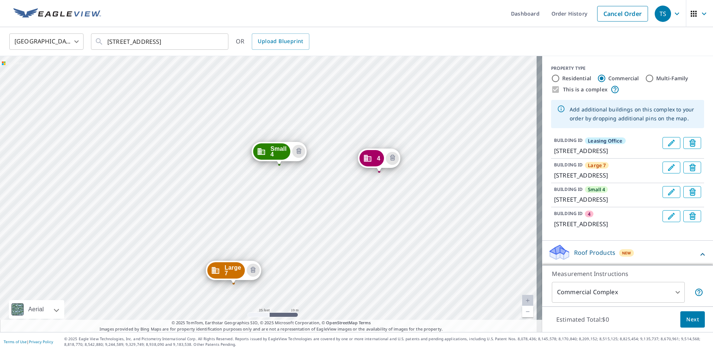
drag, startPoint x: 467, startPoint y: 102, endPoint x: 429, endPoint y: 184, distance: 90.7
click at [429, 184] on div "Large 7 [STREET_ADDRESS] Small 4 [STREET_ADDRESS] 4 [STREET_ADDRESS] Leasing Of…" at bounding box center [271, 194] width 542 height 276
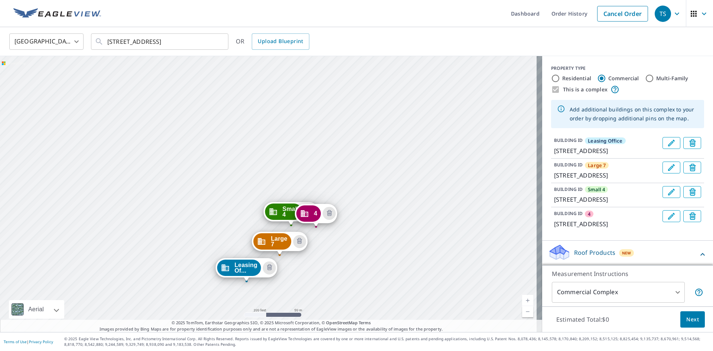
drag, startPoint x: 295, startPoint y: 174, endPoint x: 290, endPoint y: 177, distance: 5.8
click at [290, 177] on div "Large 7 [STREET_ADDRESS] Small 4 [STREET_ADDRESS] 4 [STREET_ADDRESS] Leasing Of…" at bounding box center [271, 194] width 542 height 276
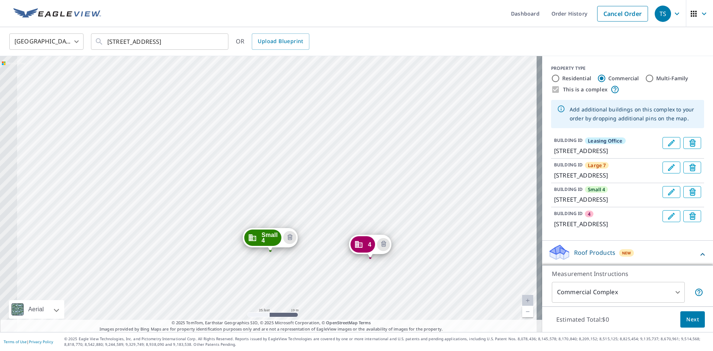
drag, startPoint x: 224, startPoint y: 223, endPoint x: 352, endPoint y: 124, distance: 162.0
click at [352, 124] on div "Large 7 [STREET_ADDRESS] Small 4 [STREET_ADDRESS] 4 [STREET_ADDRESS] Leasing Of…" at bounding box center [271, 194] width 542 height 276
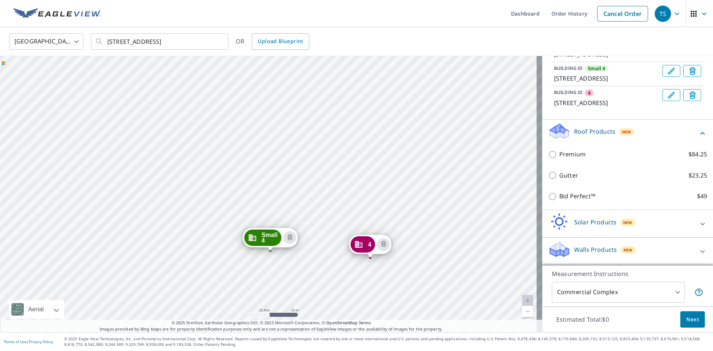
scroll to position [157, 0]
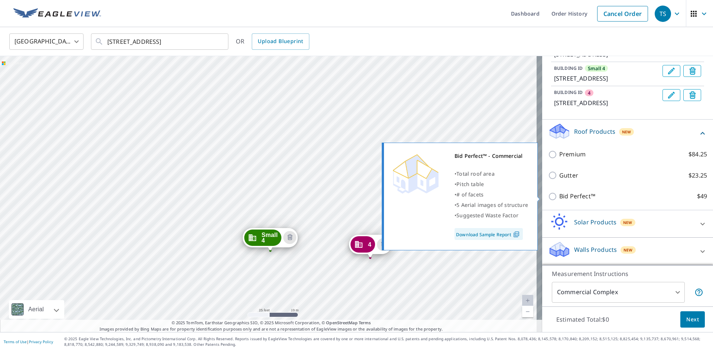
drag, startPoint x: 545, startPoint y: 195, endPoint x: 592, endPoint y: 196, distance: 46.8
click at [548, 195] on input "Bid Perfect™ $49" at bounding box center [553, 196] width 11 height 9
checkbox input "true"
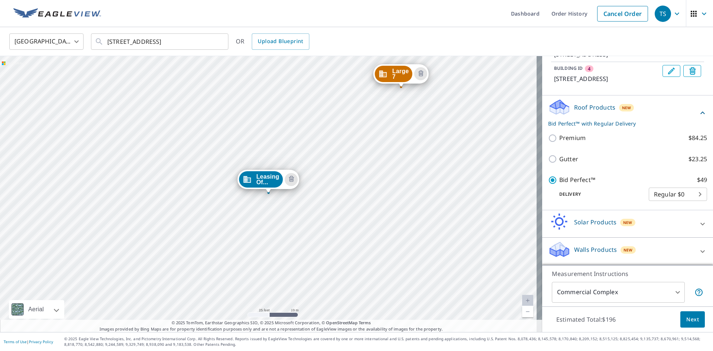
click at [686, 318] on span "Next" at bounding box center [692, 319] width 13 height 9
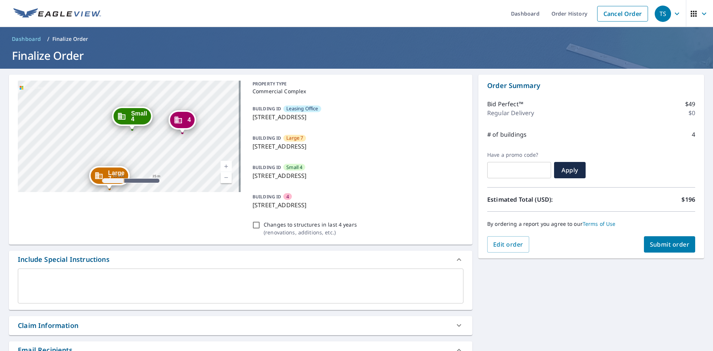
drag, startPoint x: 163, startPoint y: 141, endPoint x: 167, endPoint y: 147, distance: 7.0
click at [167, 147] on div "Large 7 [STREET_ADDRESS] Small 4 [STREET_ADDRESS] 4 [STREET_ADDRESS] Leasing Of…" at bounding box center [129, 136] width 223 height 111
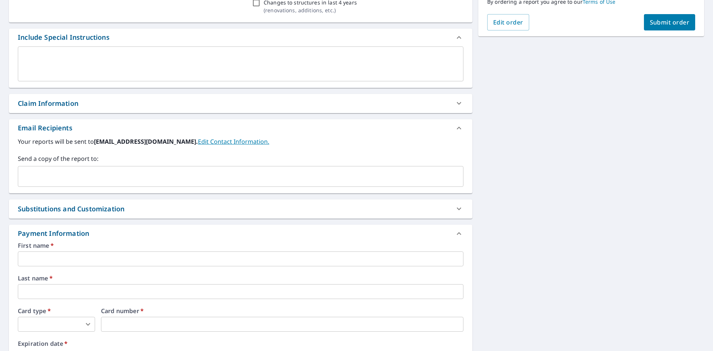
scroll to position [223, 0]
click at [82, 174] on input "text" at bounding box center [235, 176] width 428 height 14
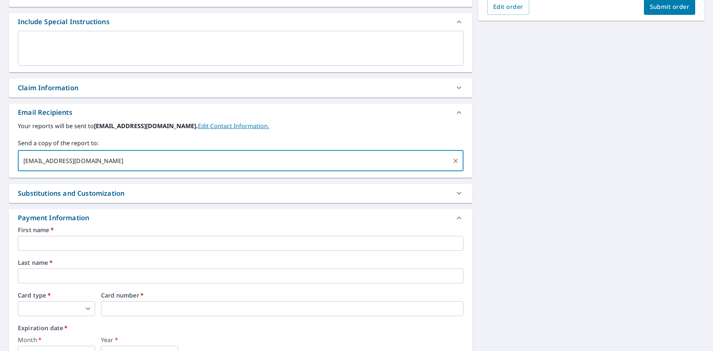
scroll to position [260, 0]
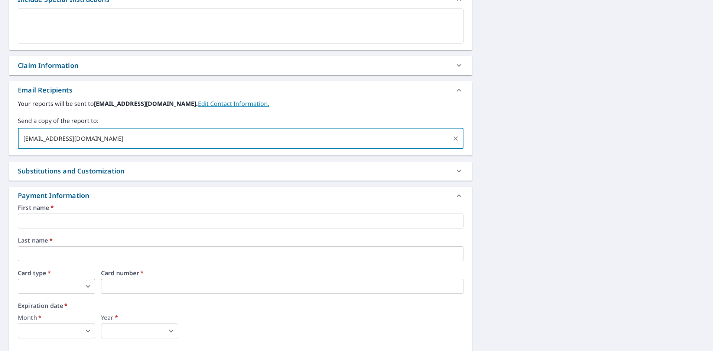
type input "[EMAIL_ADDRESS][DOMAIN_NAME]"
click at [69, 218] on input "text" at bounding box center [240, 220] width 445 height 15
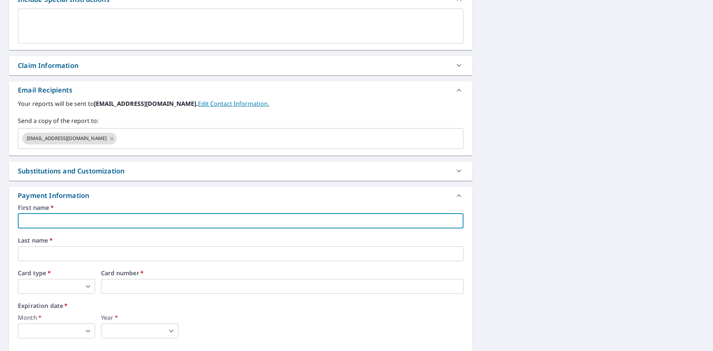
type input "[PERSON_NAME]"
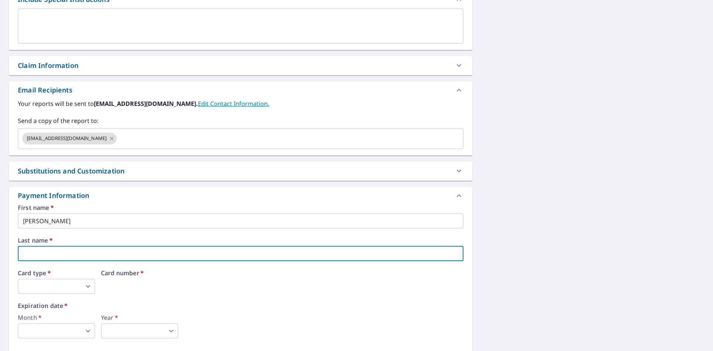
click at [70, 257] on input "text" at bounding box center [240, 253] width 445 height 15
type input "[PERSON_NAME]"
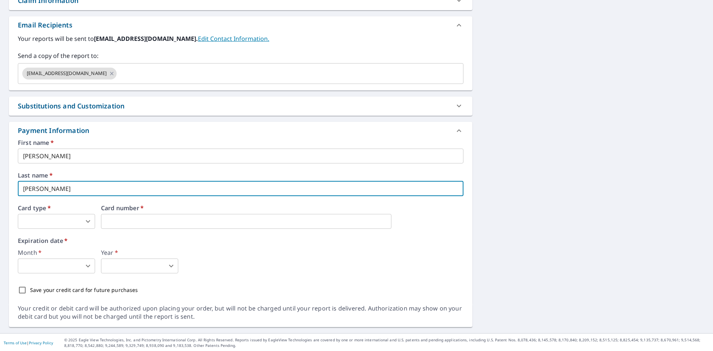
scroll to position [326, 0]
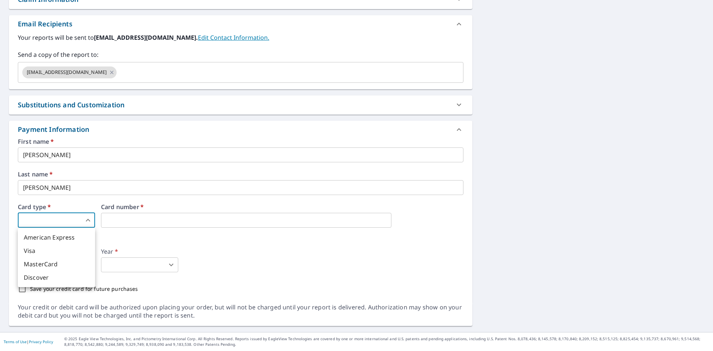
click at [66, 220] on body "TS TS Dashboard Order History Cancel Order TS Dashboard / Finalize Order Finali…" at bounding box center [356, 175] width 713 height 351
click at [49, 264] on li "MasterCard" at bounding box center [56, 263] width 77 height 13
type input "3"
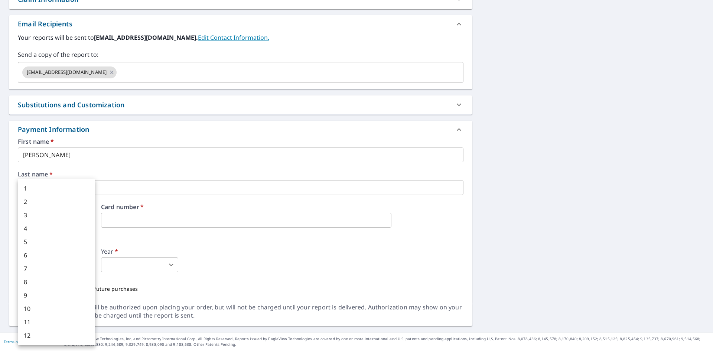
click at [89, 262] on body "TS TS Dashboard Order History Cancel Order TS Dashboard / Finalize Order Finali…" at bounding box center [356, 175] width 713 height 351
click at [39, 239] on li "5" at bounding box center [56, 241] width 77 height 13
type input "5"
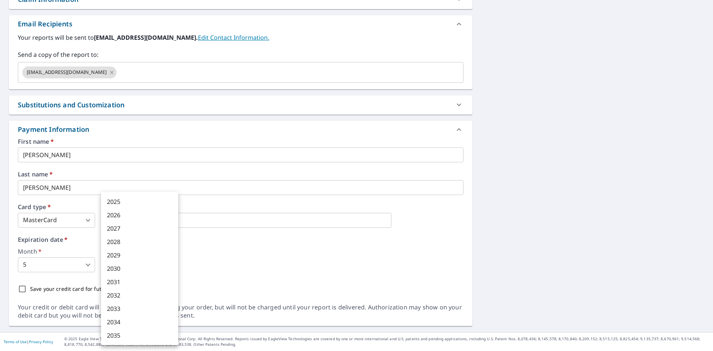
click at [108, 262] on body "TS TS Dashboard Order History Cancel Order TS Dashboard / Finalize Order Finali…" at bounding box center [356, 175] width 713 height 351
click at [116, 228] on li "2027" at bounding box center [139, 228] width 77 height 13
type input "2027"
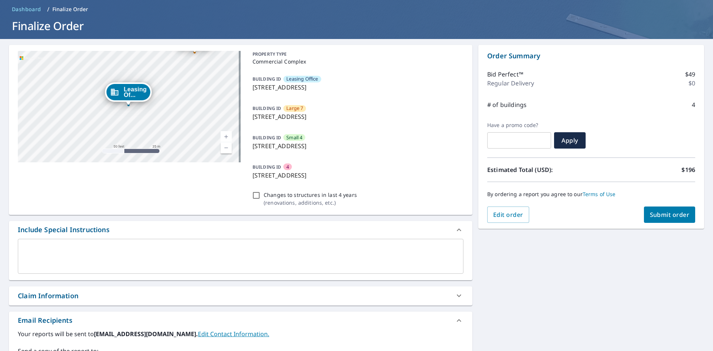
scroll to position [29, 0]
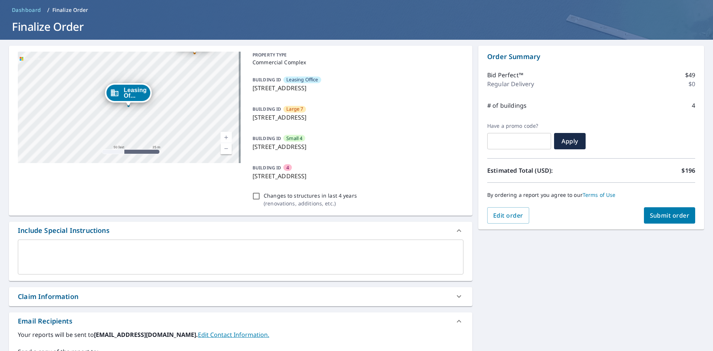
click at [661, 216] on span "Submit order" at bounding box center [670, 215] width 40 height 8
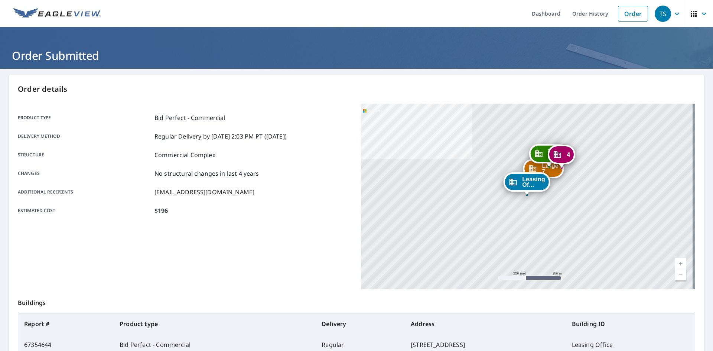
click at [699, 12] on icon "button" at bounding box center [703, 13] width 9 height 9
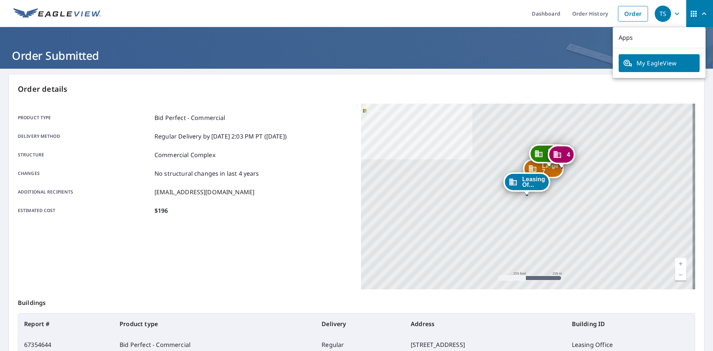
click at [568, 80] on div "Order details Product type Bid Perfect - Commercial Delivery method Regular Del…" at bounding box center [356, 275] width 695 height 401
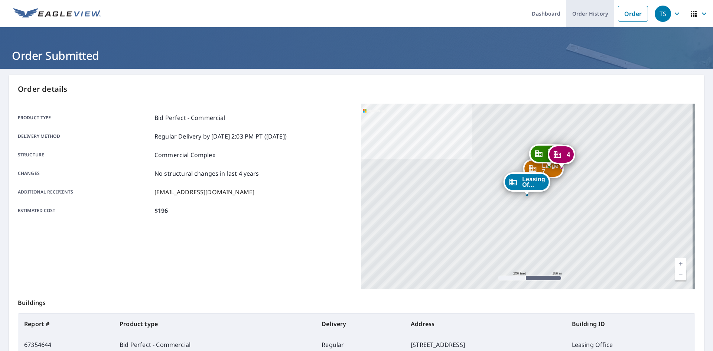
click at [593, 16] on link "Order History" at bounding box center [590, 13] width 48 height 27
